Goal: Task Accomplishment & Management: Use online tool/utility

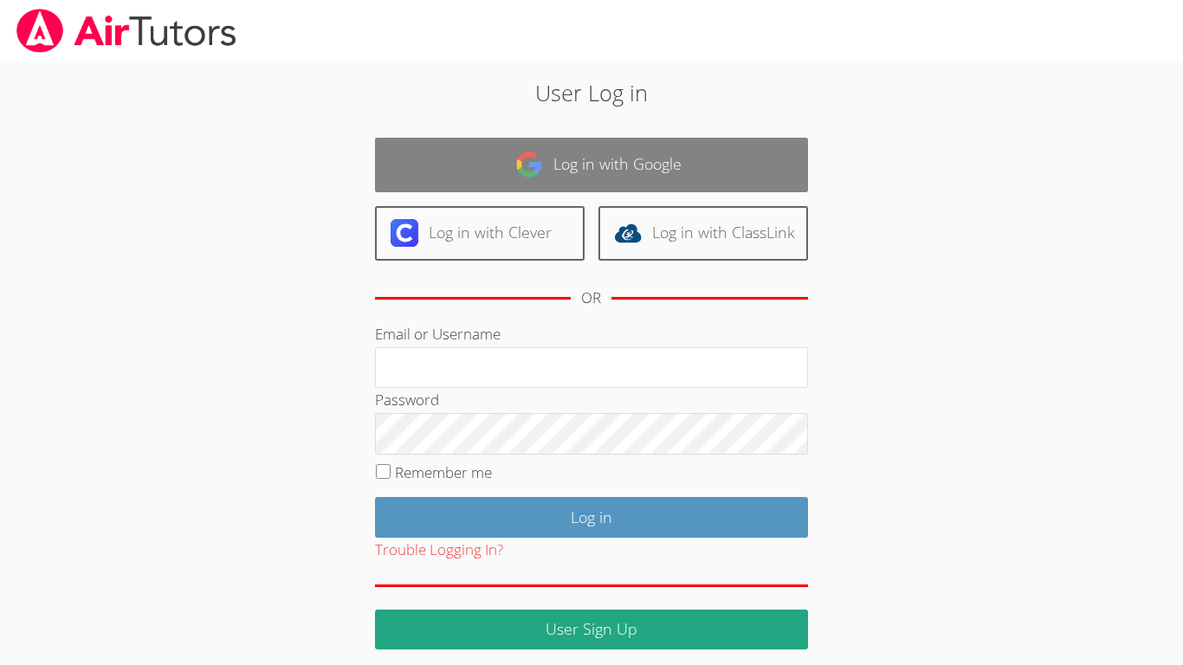
click at [456, 140] on link "Log in with Google" at bounding box center [591, 165] width 433 height 55
click at [460, 154] on link "Log in with Google" at bounding box center [591, 165] width 433 height 55
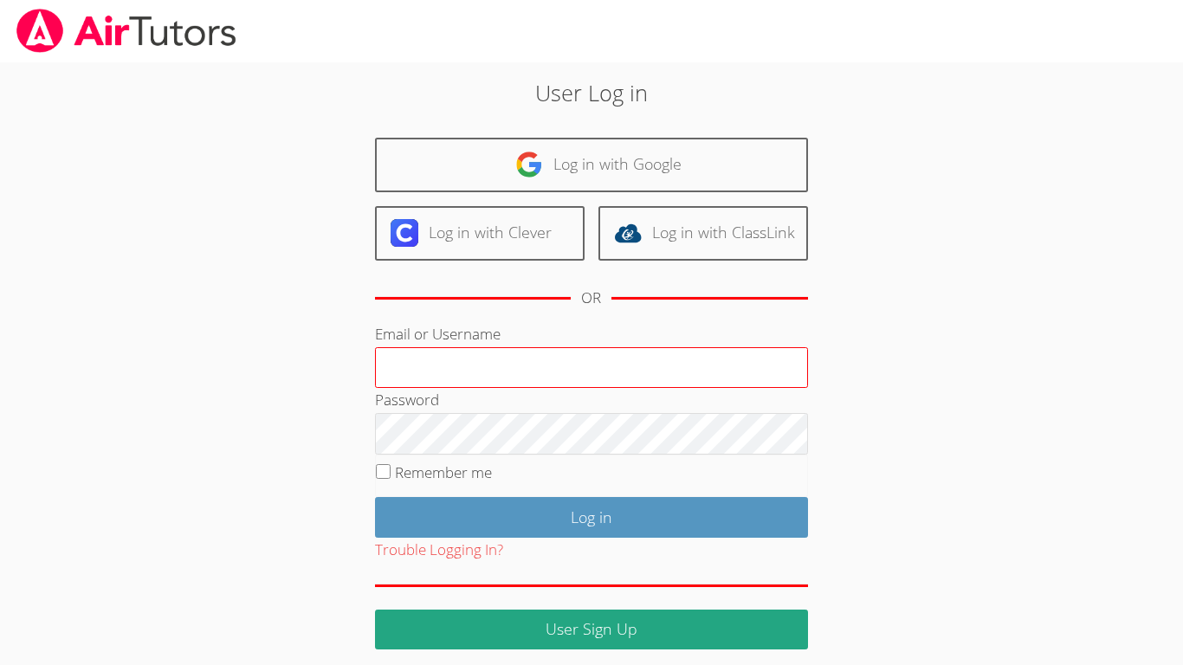
scroll to position [11, 0]
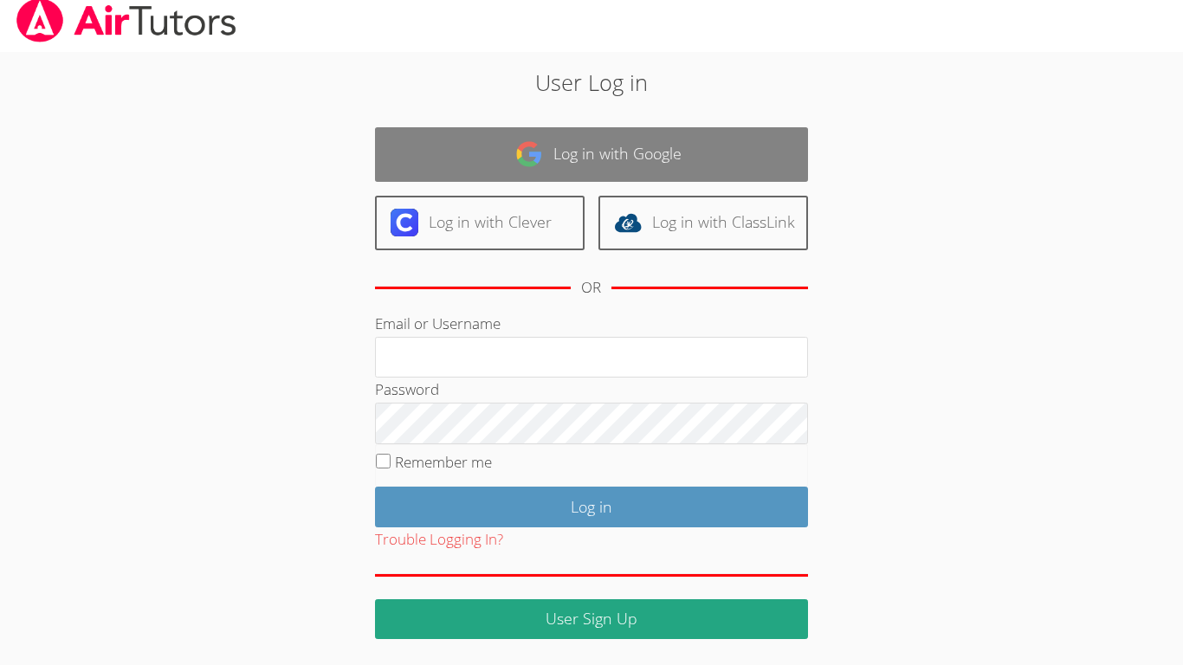
click at [578, 152] on link "Log in with Google" at bounding box center [591, 154] width 433 height 55
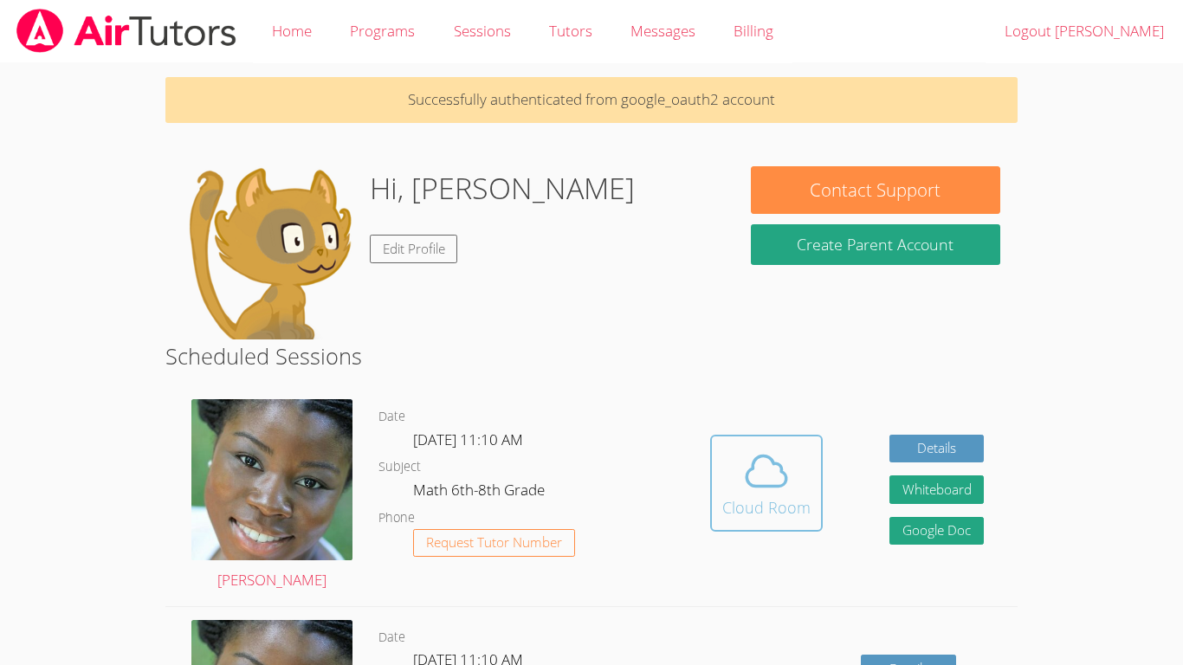
click at [748, 478] on icon at bounding box center [766, 471] width 49 height 49
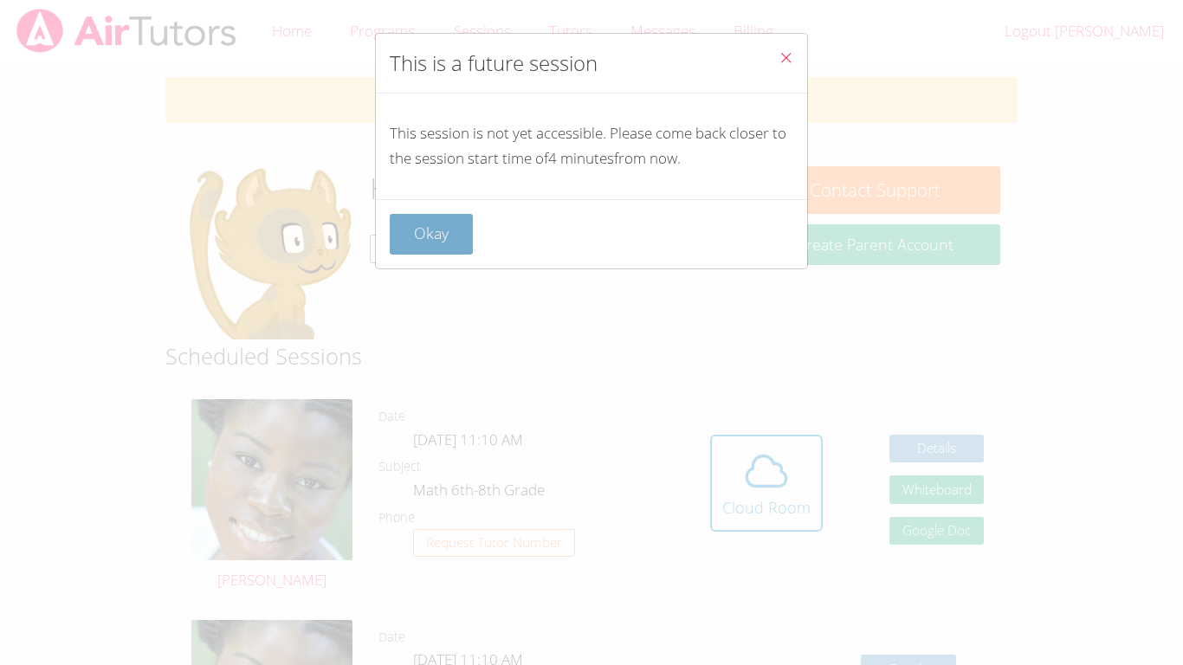
click at [456, 231] on button "Okay" at bounding box center [431, 234] width 83 height 41
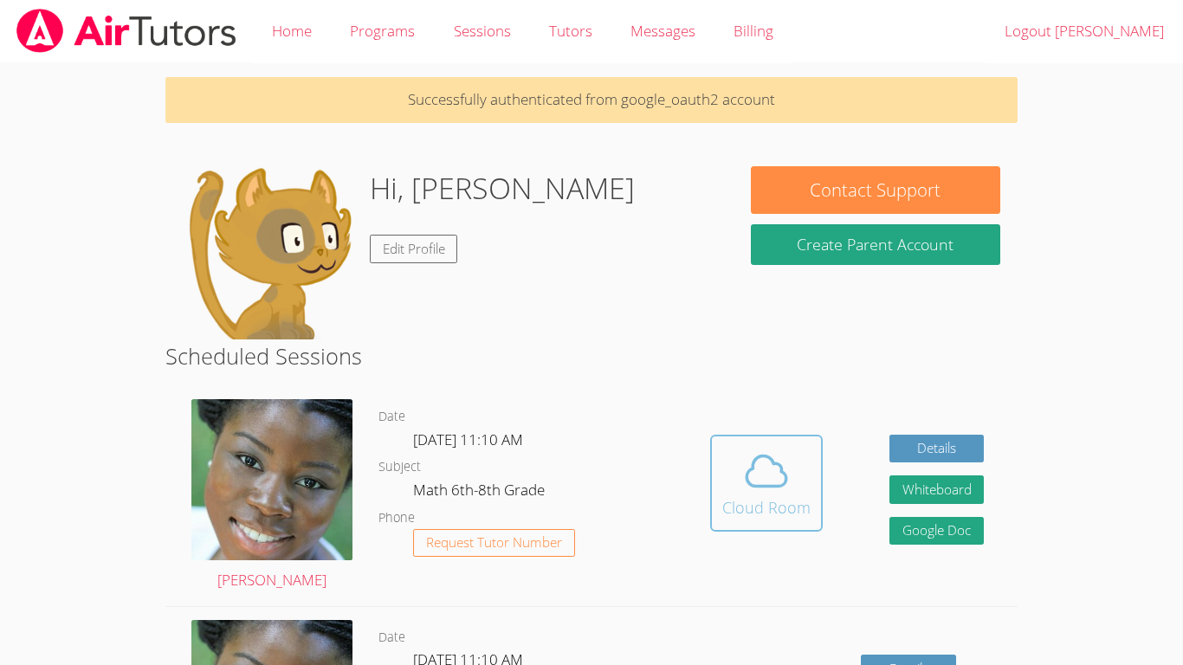
click at [785, 452] on icon at bounding box center [766, 471] width 49 height 49
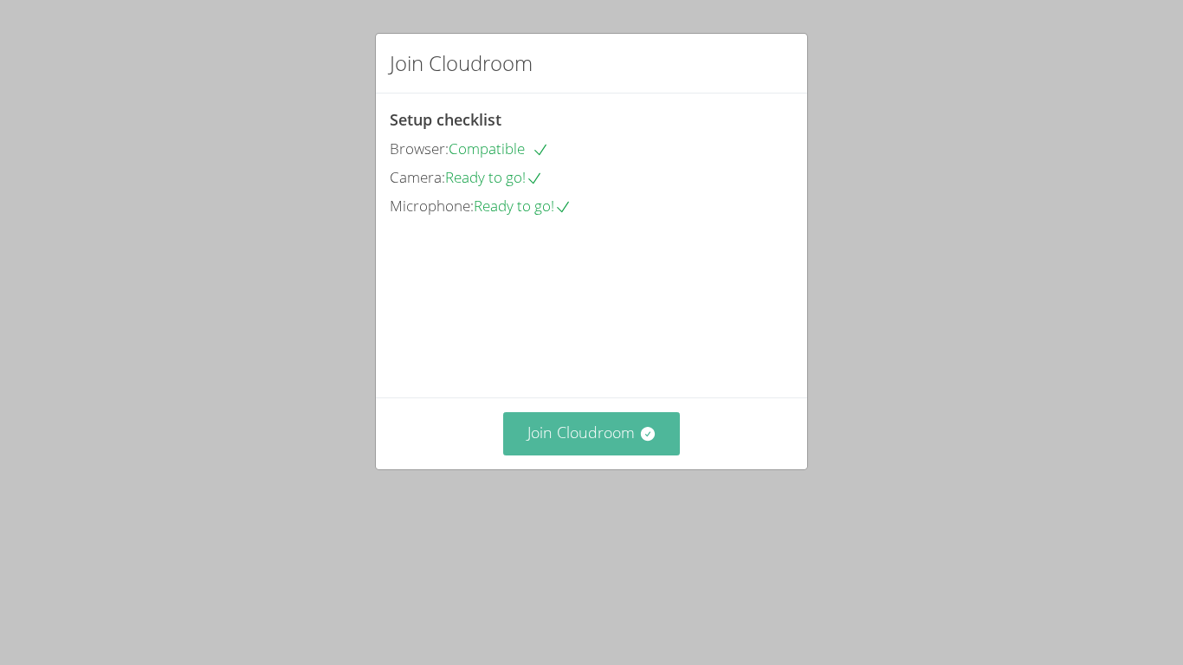
click at [639, 443] on icon at bounding box center [647, 433] width 17 height 17
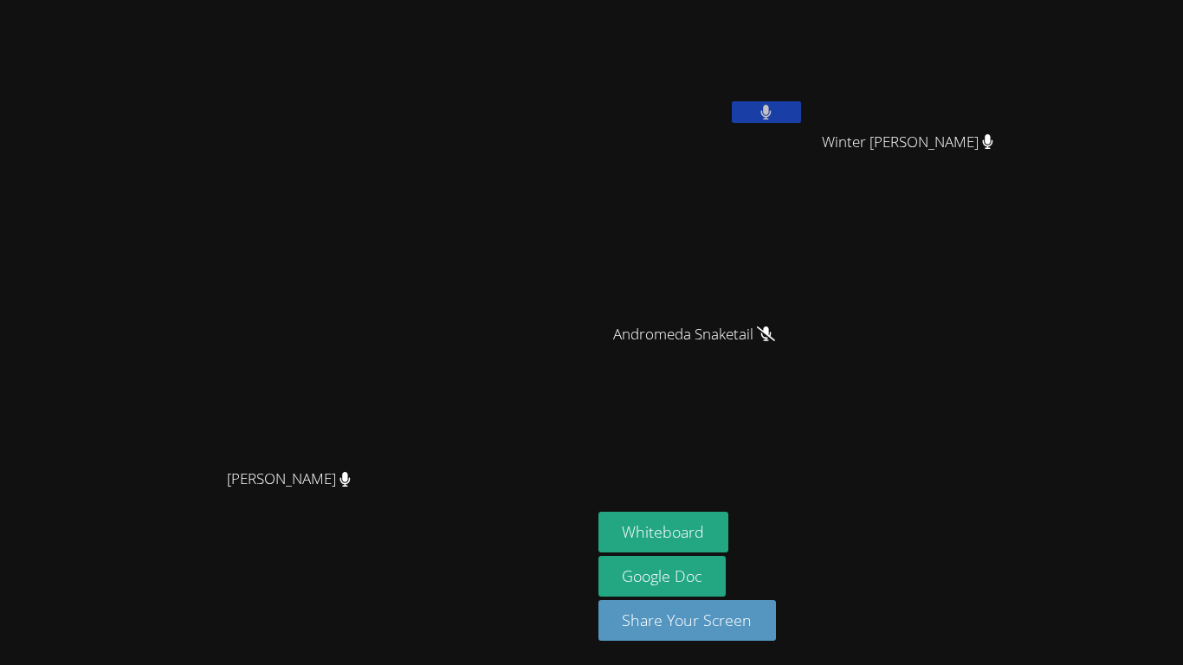
click at [804, 376] on div "Andromeda Snaketail" at bounding box center [701, 349] width 206 height 69
click at [801, 103] on button at bounding box center [766, 112] width 69 height 22
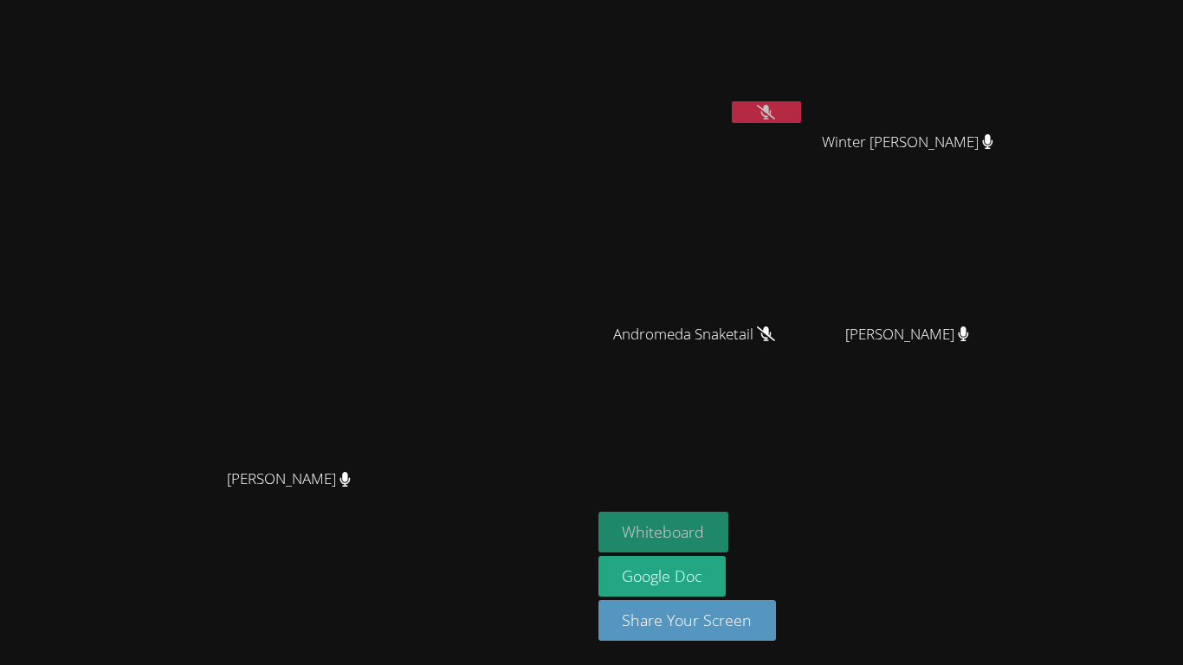
click at [729, 524] on button "Whiteboard" at bounding box center [663, 532] width 131 height 41
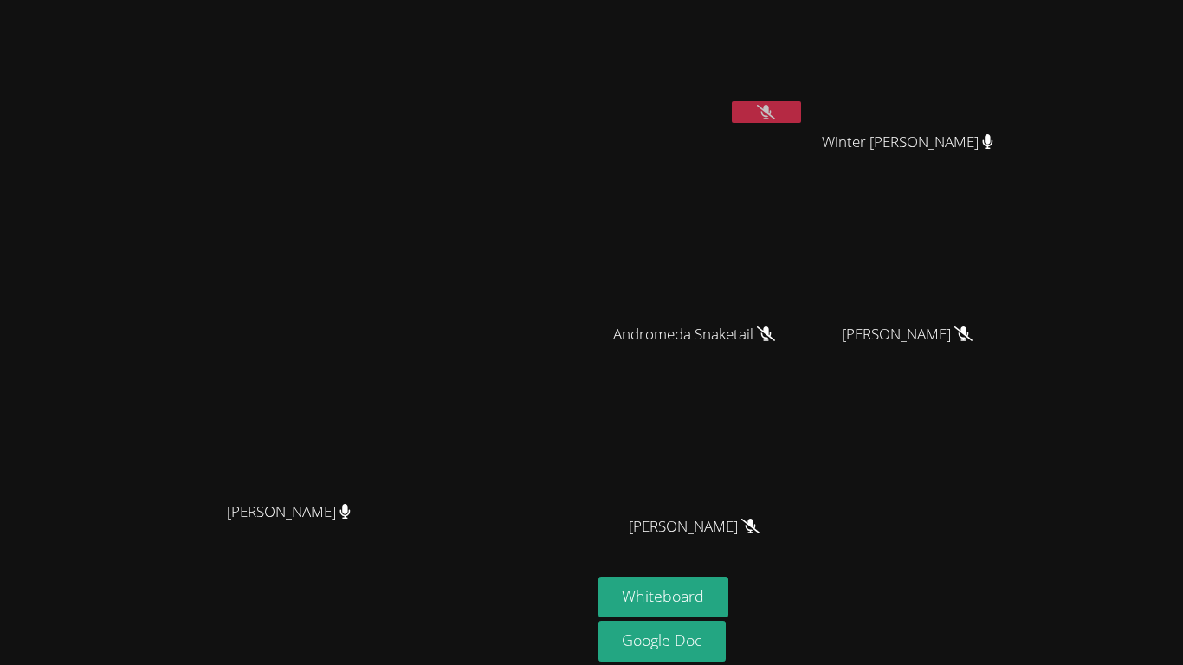
click at [775, 110] on icon at bounding box center [766, 112] width 18 height 15
click at [772, 113] on icon at bounding box center [766, 112] width 10 height 15
click at [775, 113] on icon at bounding box center [766, 112] width 18 height 15
click at [801, 112] on button at bounding box center [766, 112] width 69 height 22
click at [801, 113] on button at bounding box center [766, 112] width 69 height 22
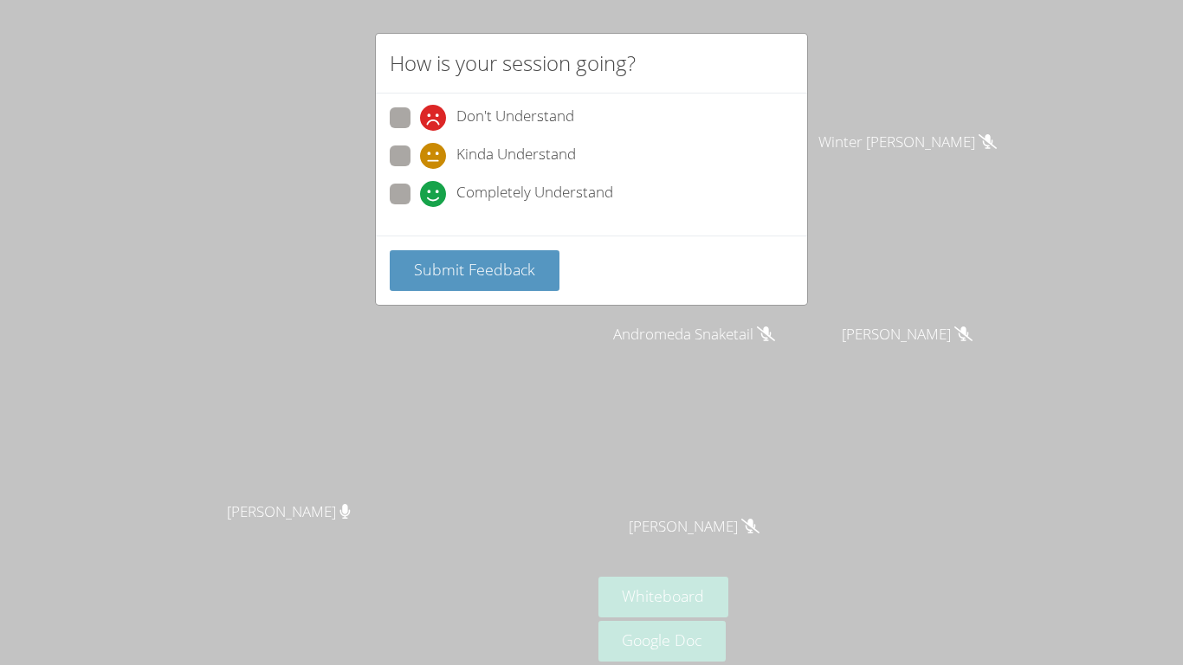
click at [420, 207] on span at bounding box center [420, 207] width 0 height 0
click at [420, 198] on input "Completely Understand" at bounding box center [427, 191] width 15 height 15
radio input "true"
click at [441, 259] on span "Submit Feedback" at bounding box center [474, 269] width 121 height 21
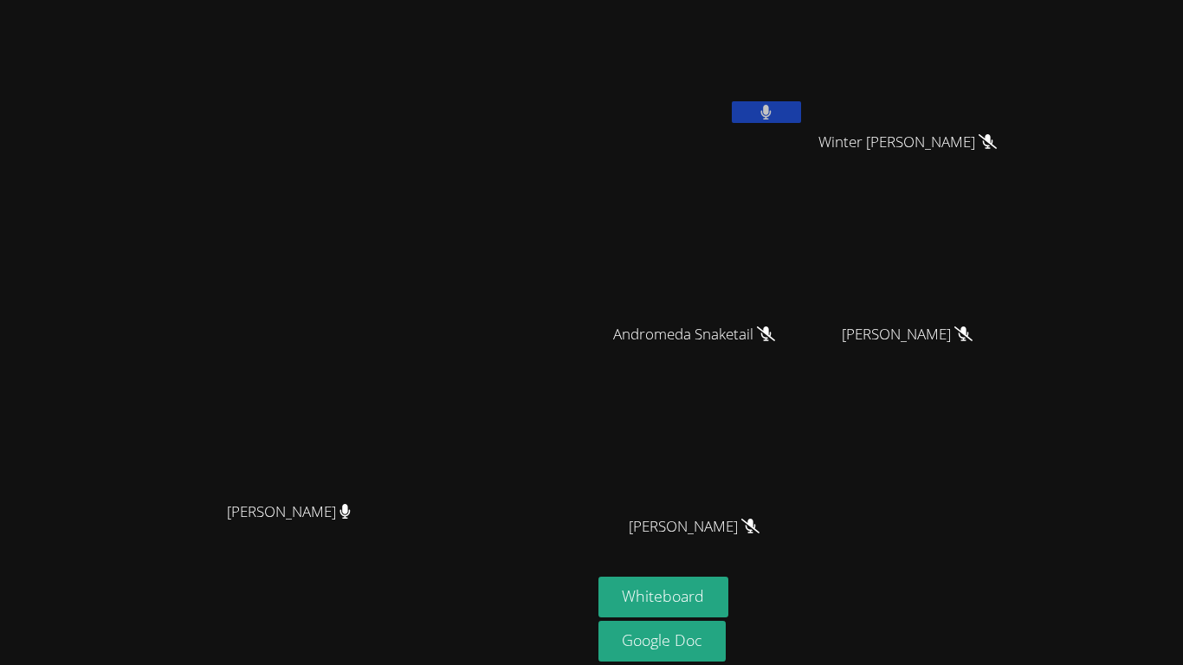
click at [772, 114] on icon at bounding box center [765, 112] width 11 height 15
click at [801, 115] on button at bounding box center [766, 112] width 69 height 22
